Goal: Information Seeking & Learning: Learn about a topic

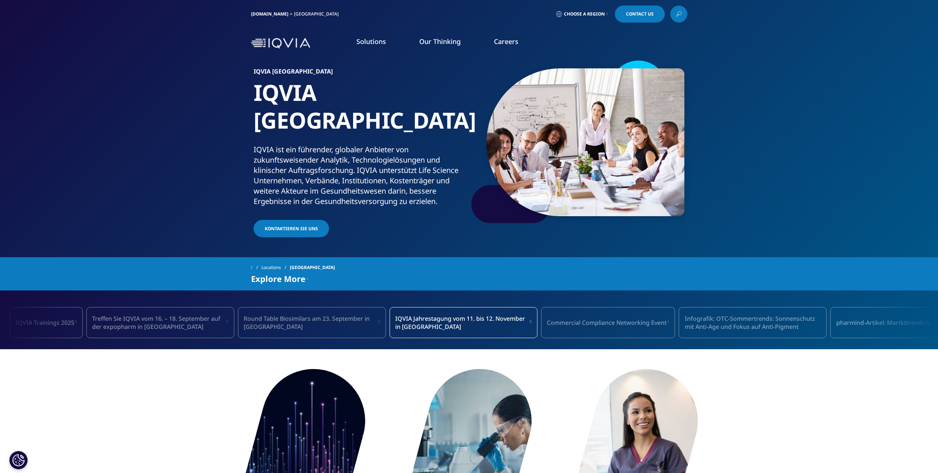
click at [257, 14] on link "IQVIA.COM" at bounding box center [269, 14] width 37 height 6
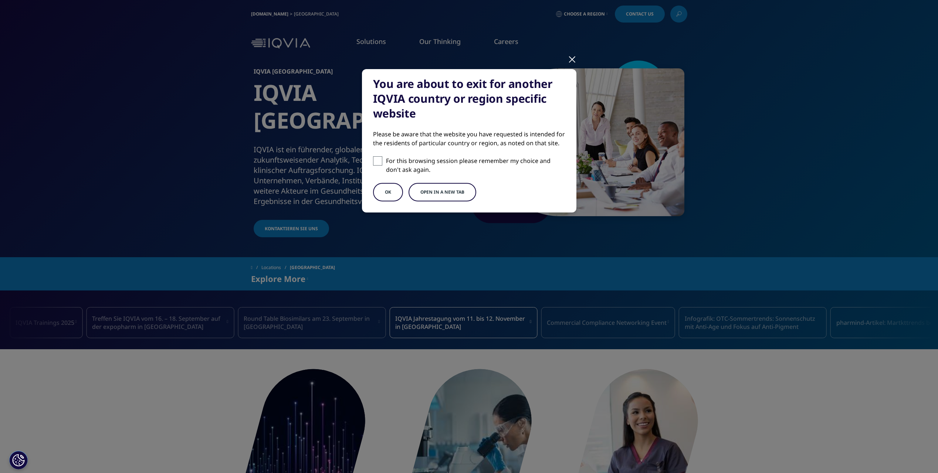
click at [440, 190] on button "Open in a new tab" at bounding box center [443, 192] width 68 height 18
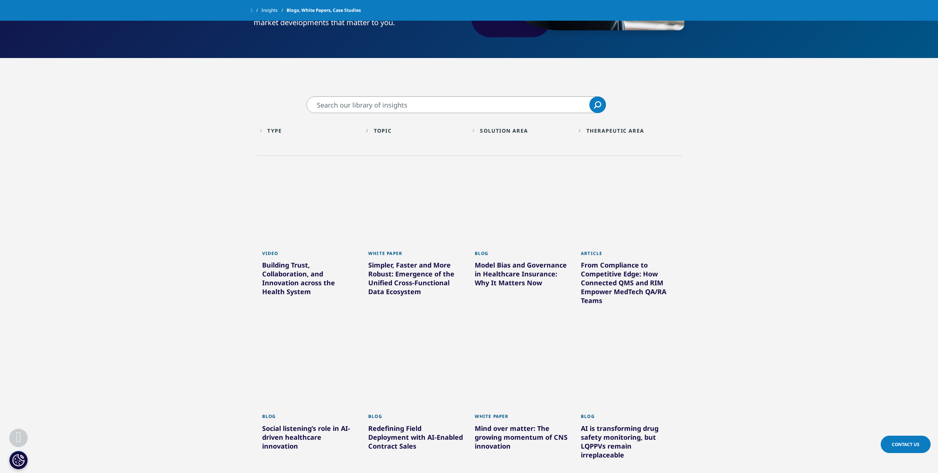
scroll to position [185, 0]
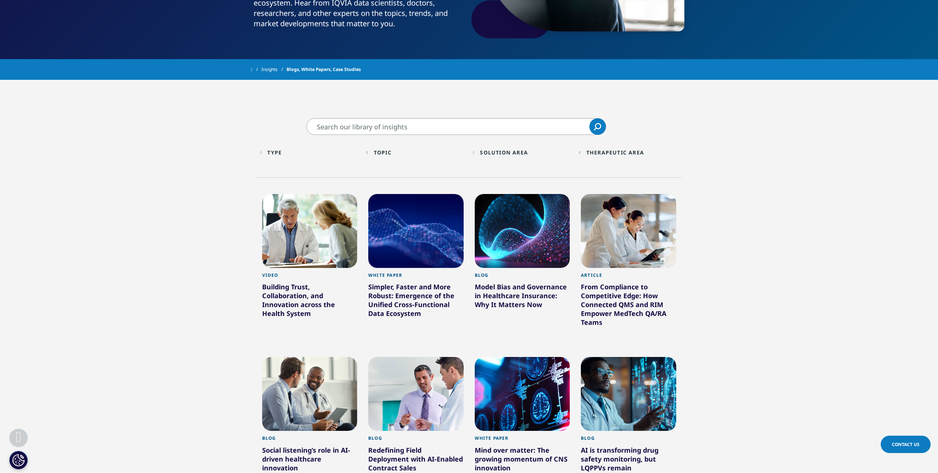
click at [270, 152] on div "Type Loading Clear Or/And Operator" at bounding box center [309, 152] width 99 height 17
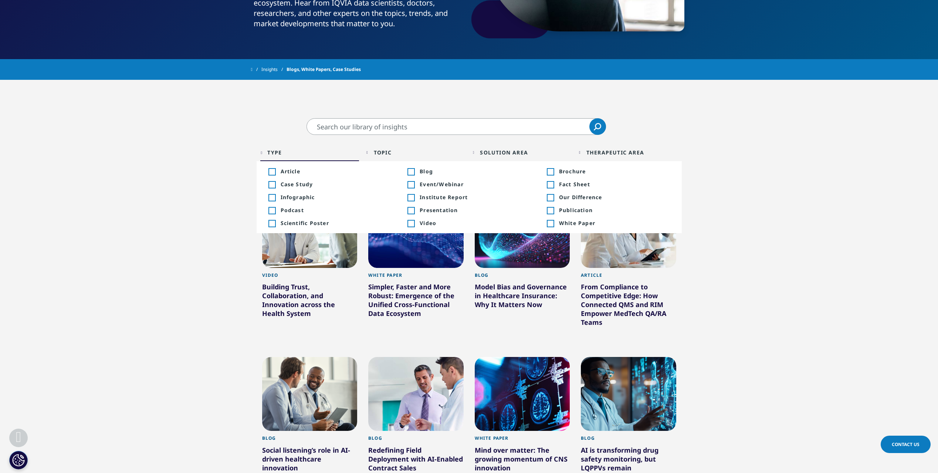
click at [413, 211] on div "Toggle" at bounding box center [411, 211] width 7 height 7
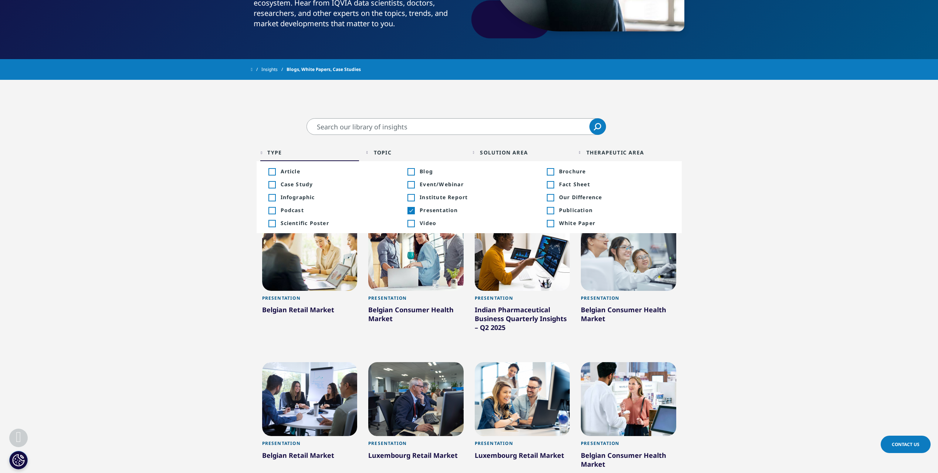
click at [818, 287] on section "Clear Search Loading Type Loading Clear Or/And Operator Toggle Article +222 Tog…" at bounding box center [469, 398] width 938 height 560
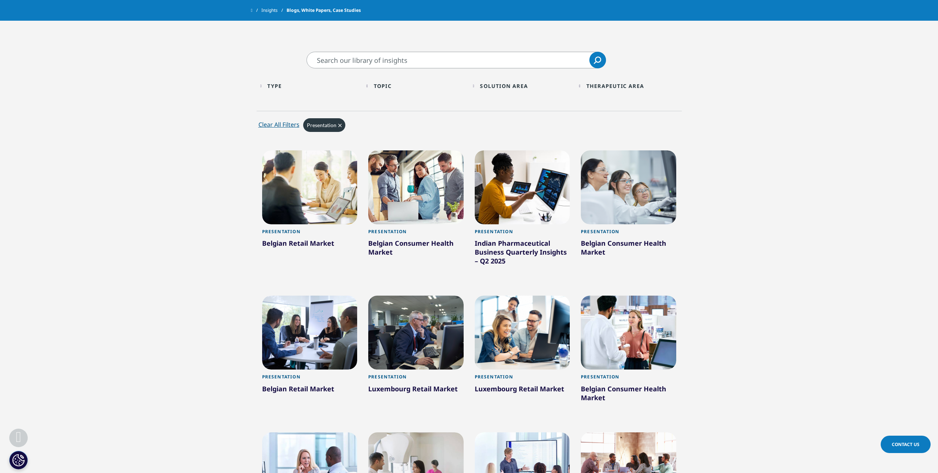
scroll to position [333, 0]
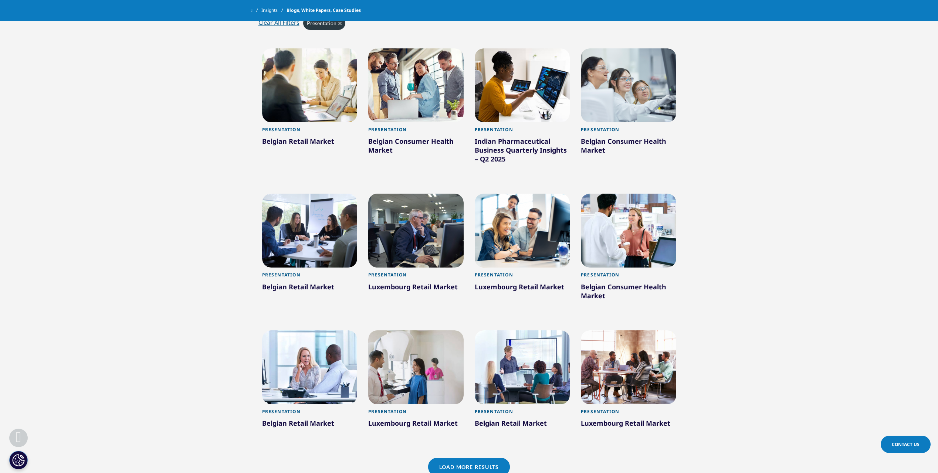
click at [135, 347] on section "Clear Search Loading Type Loading Clear Or/And Operator Toggle Article +222 Tog…" at bounding box center [469, 230] width 938 height 560
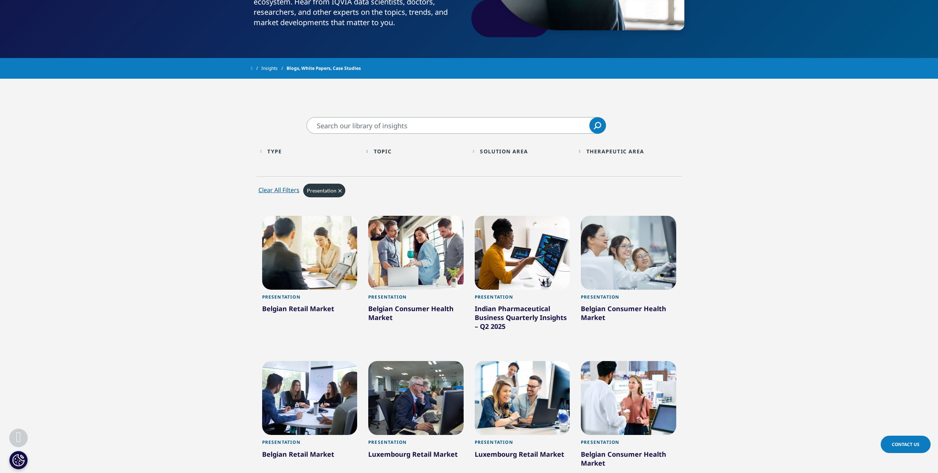
scroll to position [181, 0]
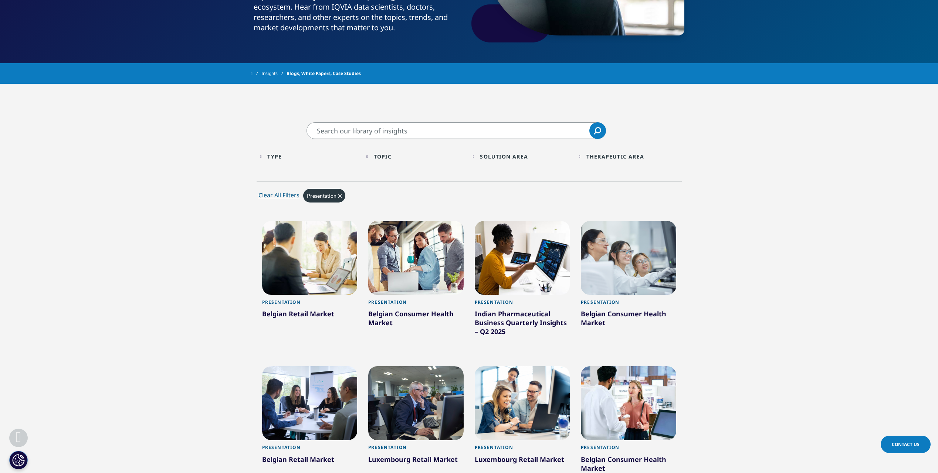
click at [337, 210] on div "Type: Presentation Clear" at bounding box center [492, 198] width 379 height 23
click at [342, 197] on div "Presentation Clear" at bounding box center [324, 196] width 42 height 14
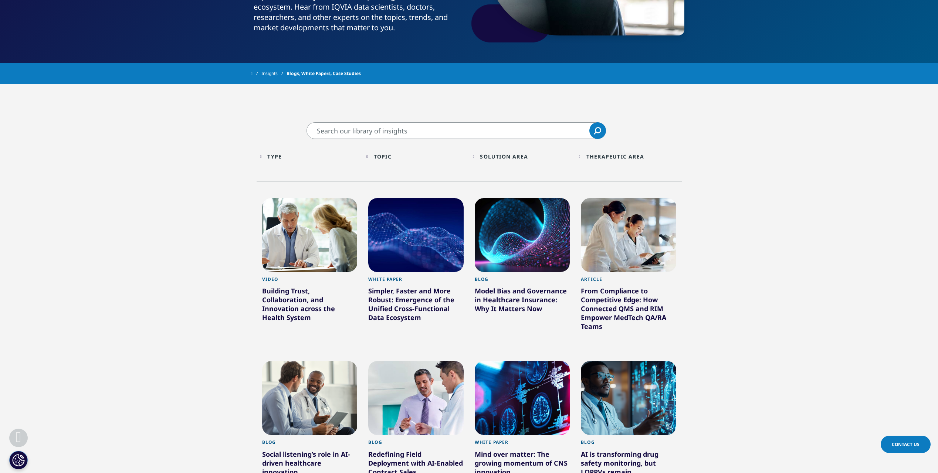
click at [271, 155] on div "Type Loading Clear Or/And Operator" at bounding box center [309, 156] width 99 height 17
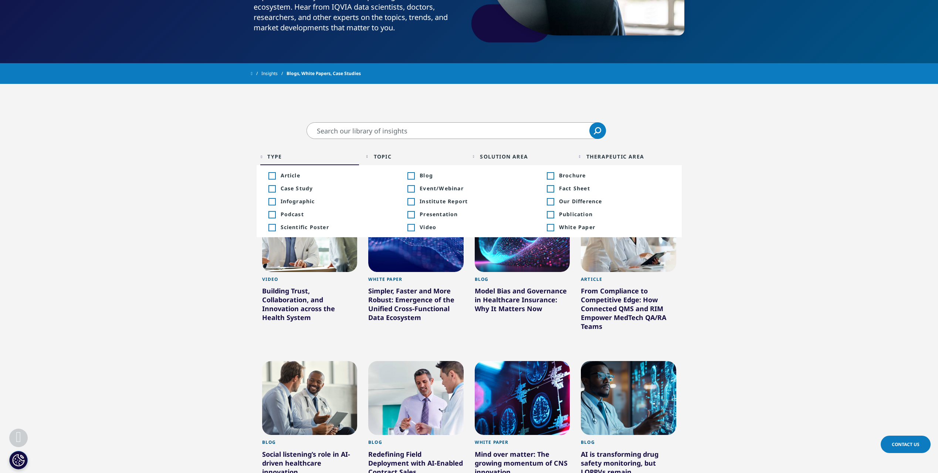
click at [547, 223] on li "Toggle White Paper 848 Toggle" at bounding box center [608, 227] width 139 height 13
click at [553, 217] on div "Toggle" at bounding box center [550, 215] width 7 height 7
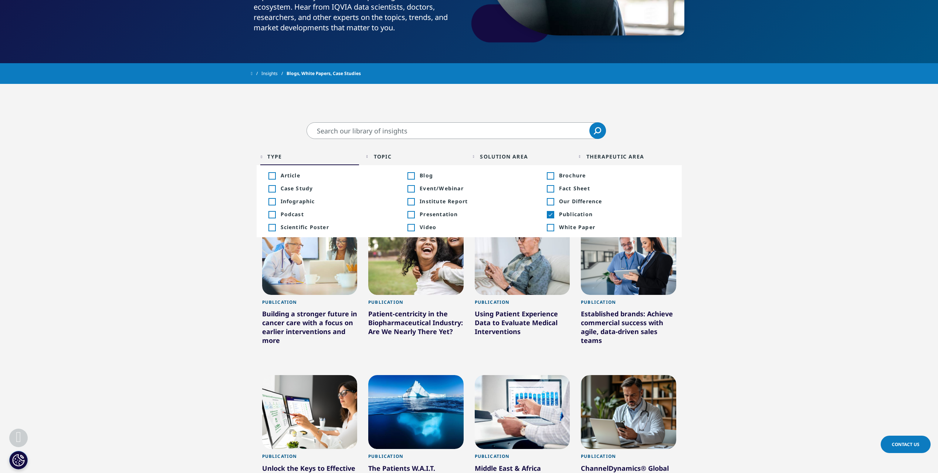
click at [803, 202] on section "Clear Search Loading Type Loading Clear Or/And Operator Toggle Article +222 Tog…" at bounding box center [469, 433] width 938 height 623
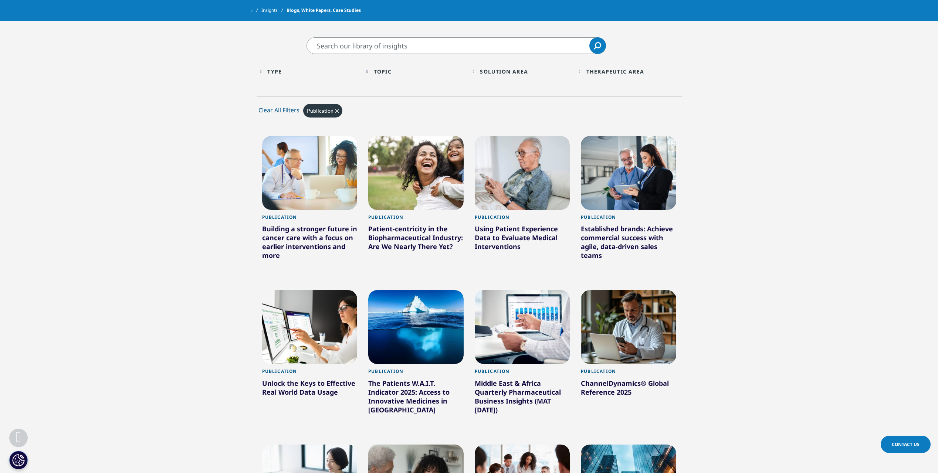
scroll to position [248, 0]
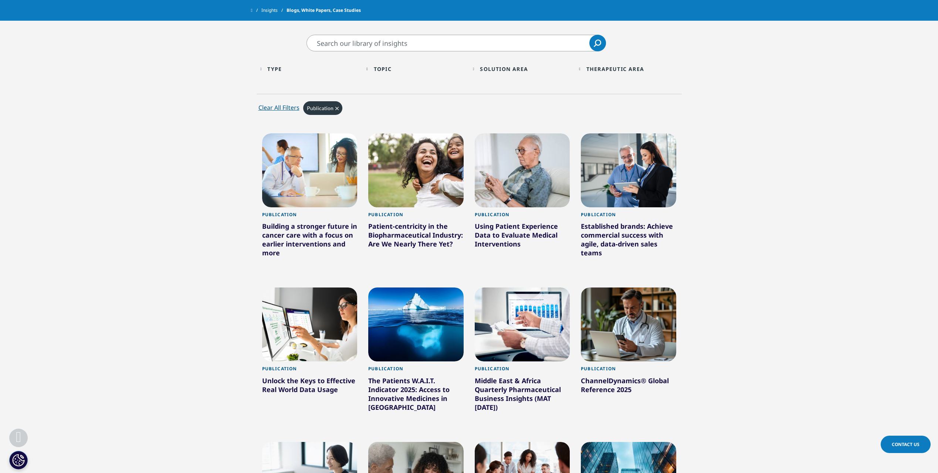
click at [834, 174] on section "Clear Search Loading Type Loading Clear Or/And Operator Toggle Article +222 Tog…" at bounding box center [469, 346] width 938 height 623
drag, startPoint x: 827, startPoint y: 166, endPoint x: 824, endPoint y: 160, distance: 6.3
click at [824, 160] on section "Clear Search Loading Type Loading Clear Or/And Operator Toggle Article +222 Tog…" at bounding box center [469, 346] width 938 height 623
click at [751, 119] on section "Clear Search Loading Type Loading Clear Or/And Operator Toggle Article +222 Tog…" at bounding box center [469, 346] width 938 height 623
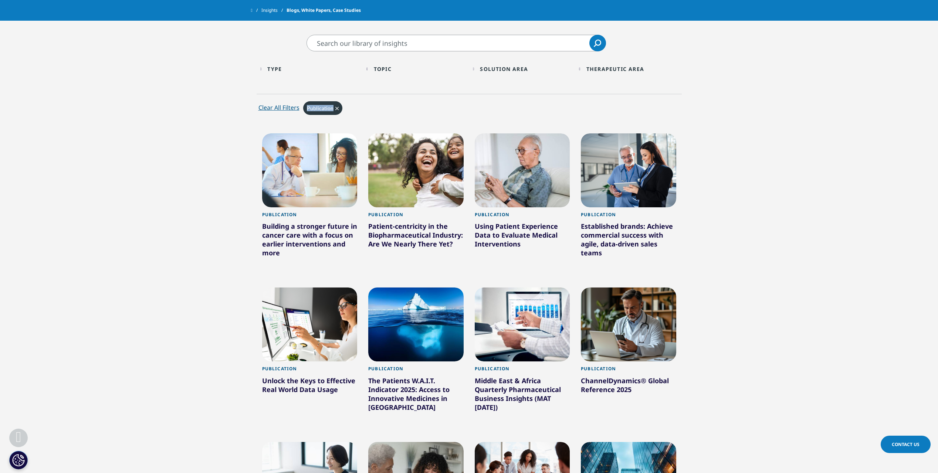
click at [751, 119] on section "Clear Search Loading Type Loading Clear Or/And Operator Toggle Article +222 Tog…" at bounding box center [469, 346] width 938 height 623
click at [834, 254] on section "Clear Search Loading Type Loading Clear Or/And Operator Toggle Article +222 Tog…" at bounding box center [469, 346] width 938 height 623
click at [830, 254] on section "Clear Search Loading Type Loading Clear Or/And Operator Toggle Article +222 Tog…" at bounding box center [469, 346] width 938 height 623
click at [188, 189] on section "Clear Search Loading Type Loading Clear Or/And Operator Toggle Article +222 Tog…" at bounding box center [469, 346] width 938 height 623
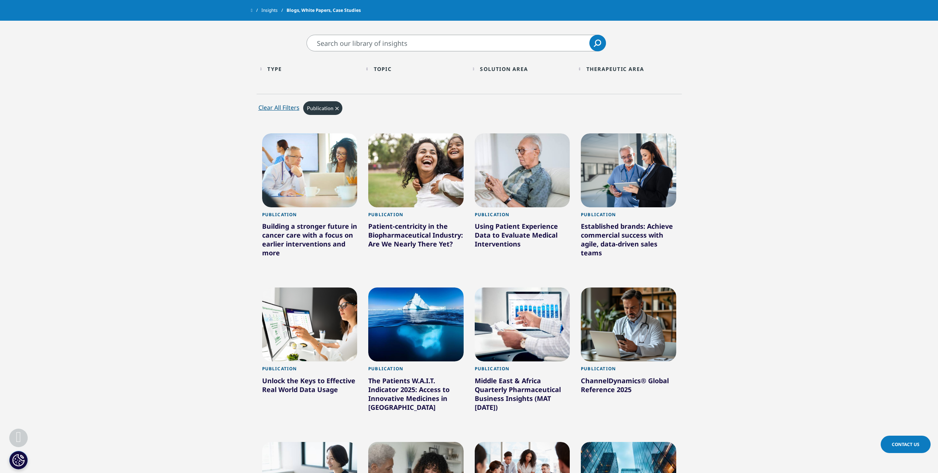
click at [866, 123] on section "Clear Search Loading Type Loading Clear Or/And Operator Toggle Article +222 Tog…" at bounding box center [469, 346] width 938 height 623
click at [867, 33] on div "Clear Search Loading Type Loading Clear Or/And Operator Toggle Article +222 Tog…" at bounding box center [469, 326] width 938 height 661
click at [835, 98] on section "Clear Search Loading Type Loading Clear Or/And Operator Toggle Article +222 Tog…" at bounding box center [469, 346] width 938 height 623
click at [784, 97] on section "Clear Search Loading Type Loading Clear Or/And Operator Toggle Article +222 Tog…" at bounding box center [469, 346] width 938 height 623
click at [157, 306] on section "Clear Search Loading Type Loading Clear Or/And Operator Toggle Article +222 Tog…" at bounding box center [469, 346] width 938 height 623
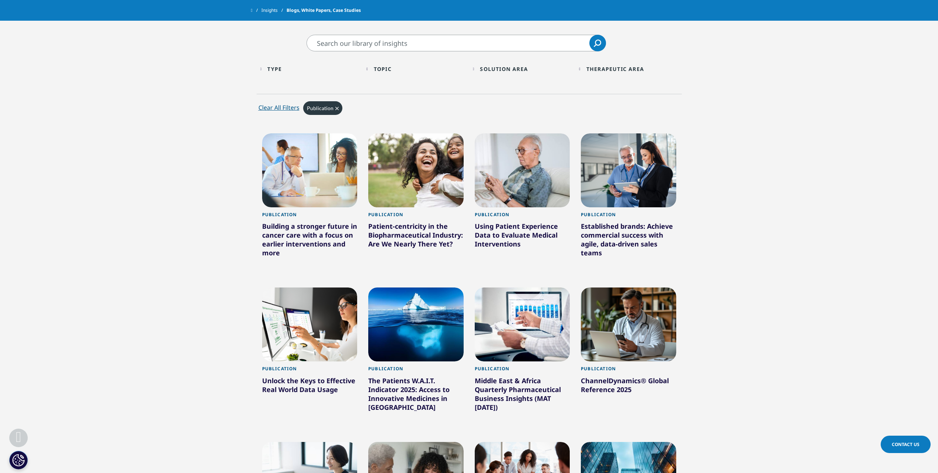
click at [124, 253] on section "Clear Search Loading Type Loading Clear Or/And Operator Toggle Article +222 Tog…" at bounding box center [469, 346] width 938 height 623
click at [30, 271] on section "Clear Search Loading Type Loading Clear Or/And Operator Toggle Article +222 Tog…" at bounding box center [469, 346] width 938 height 623
click at [87, 244] on section "Clear Search Loading Type Loading Clear Or/And Operator Toggle Article +222 Tog…" at bounding box center [469, 346] width 938 height 623
click at [836, 227] on section "Clear Search Loading Type Loading Clear Or/And Operator Toggle Article +222 Tog…" at bounding box center [469, 346] width 938 height 623
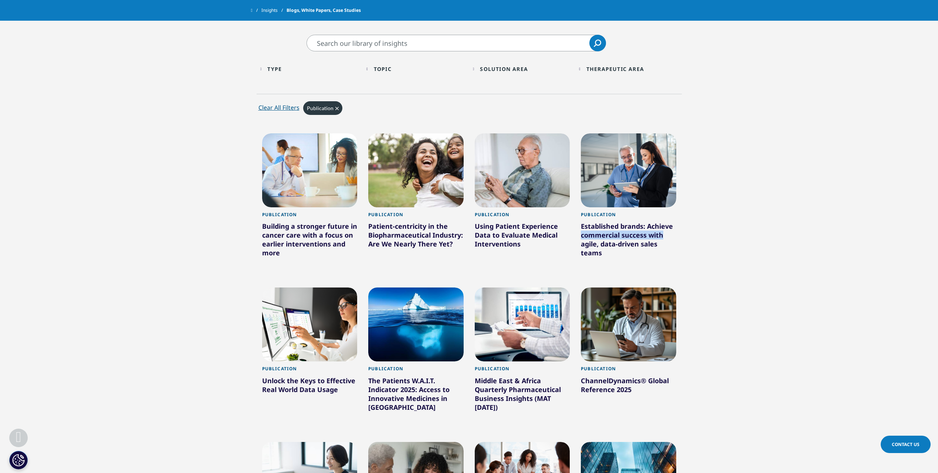
drag, startPoint x: 852, startPoint y: 232, endPoint x: 841, endPoint y: 213, distance: 21.7
click at [851, 230] on section "Clear Search Loading Type Loading Clear Or/And Operator Toggle Article +222 Tog…" at bounding box center [469, 346] width 938 height 623
drag, startPoint x: 841, startPoint y: 205, endPoint x: 848, endPoint y: 191, distance: 15.4
click at [844, 202] on section "Clear Search Loading Type Loading Clear Or/And Operator Toggle Article +222 Tog…" at bounding box center [469, 346] width 938 height 623
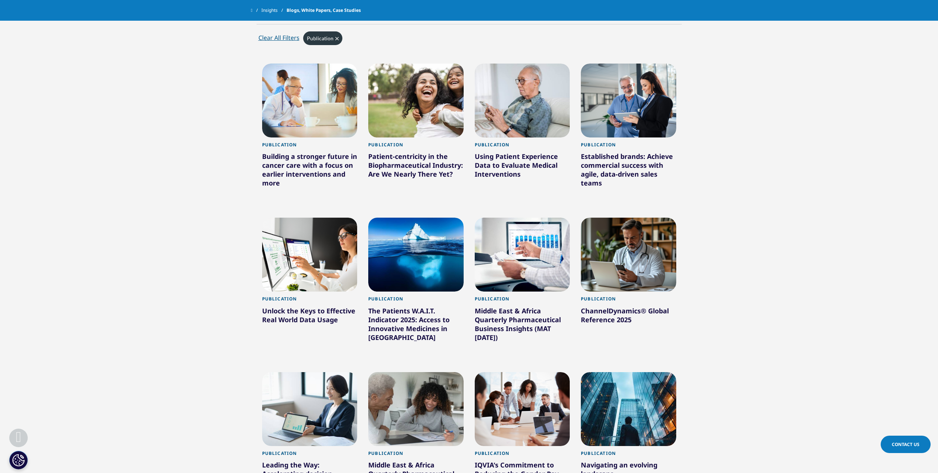
scroll to position [433, 0]
